Goal: Navigation & Orientation: Find specific page/section

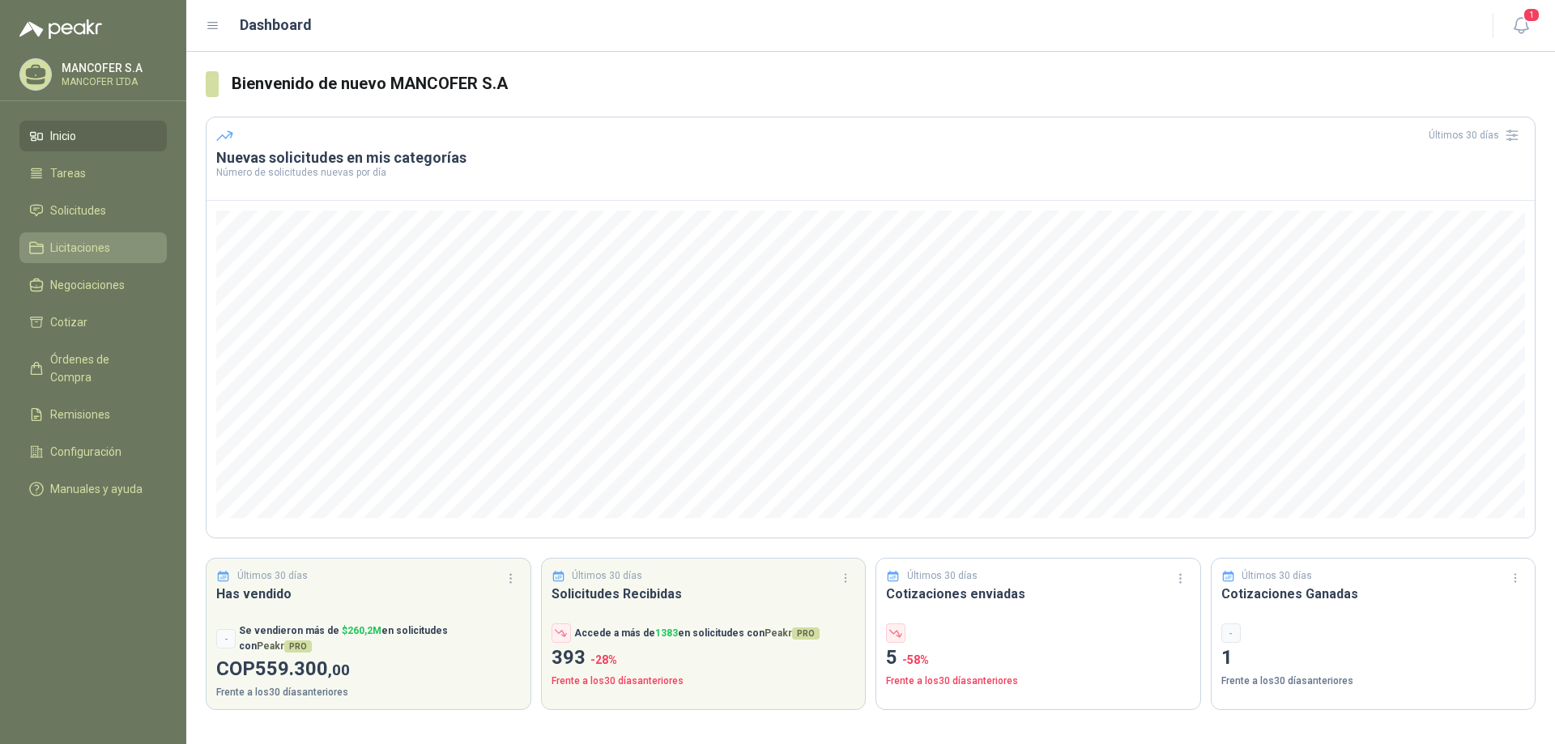
click at [71, 244] on span "Licitaciones" at bounding box center [80, 248] width 60 height 18
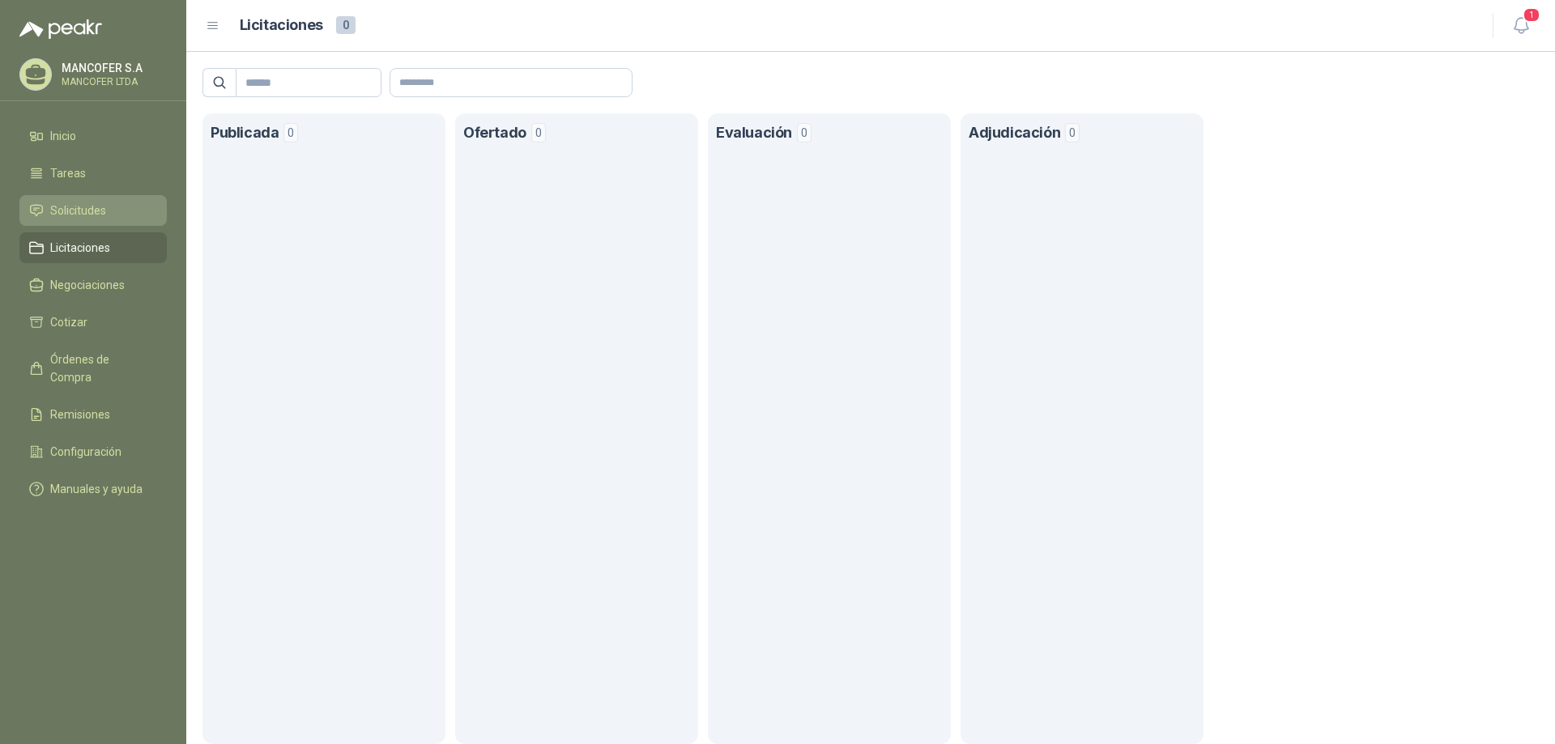
click at [73, 206] on span "Solicitudes" at bounding box center [78, 211] width 56 height 18
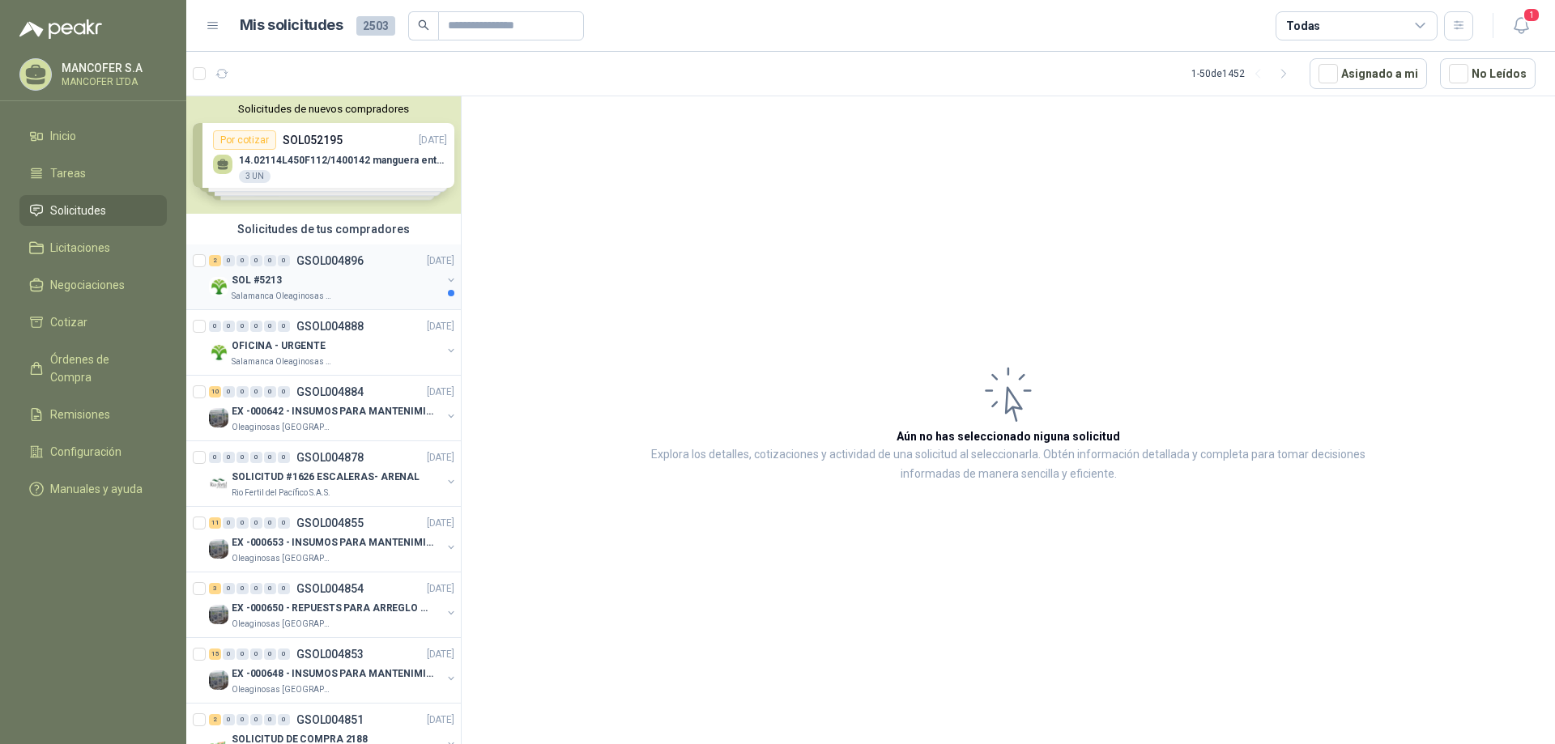
click at [302, 289] on div "SOL #5213" at bounding box center [337, 279] width 210 height 19
